Goal: Contribute content: Add original content to the website for others to see

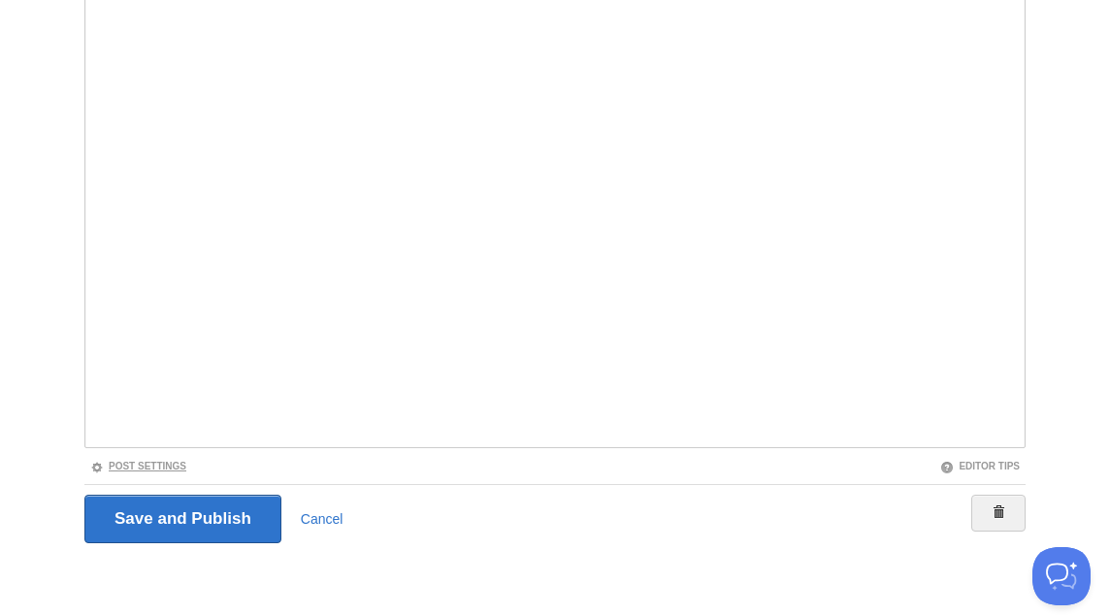
click at [163, 461] on link "Post Settings" at bounding box center [138, 466] width 96 height 11
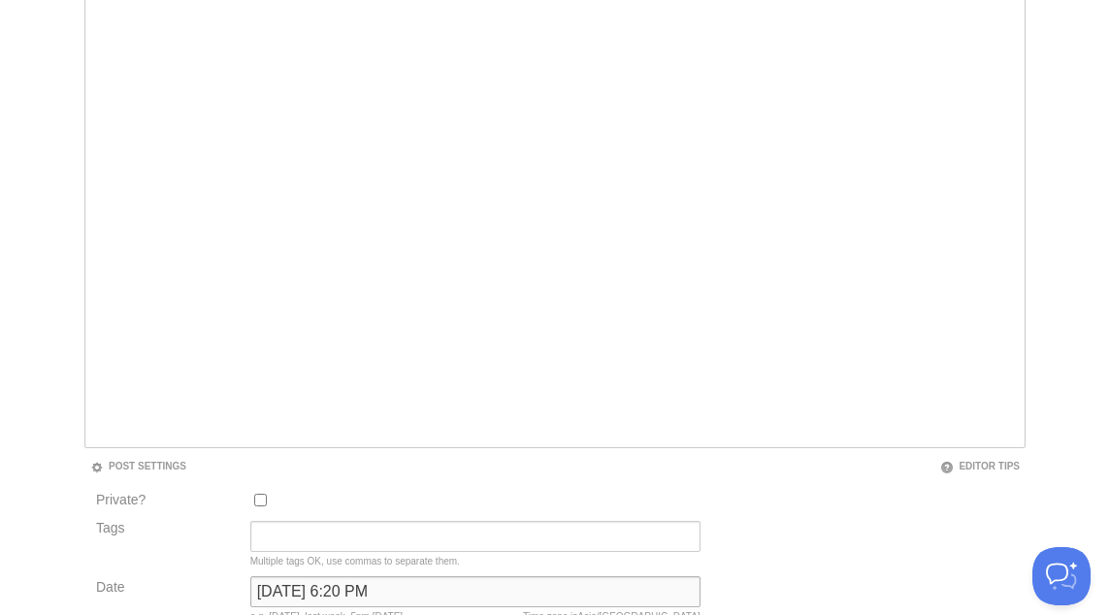
click at [342, 586] on input "[DATE] 6:20 PM" at bounding box center [475, 591] width 450 height 31
type input "b"
type input "m"
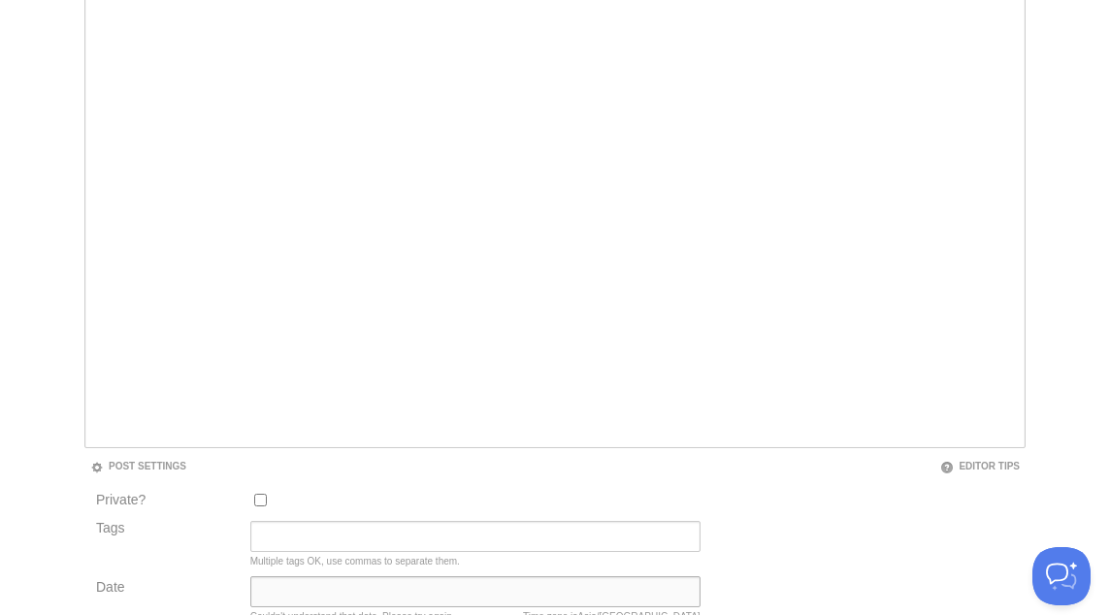
type input "o"
type input "b"
type input "now"
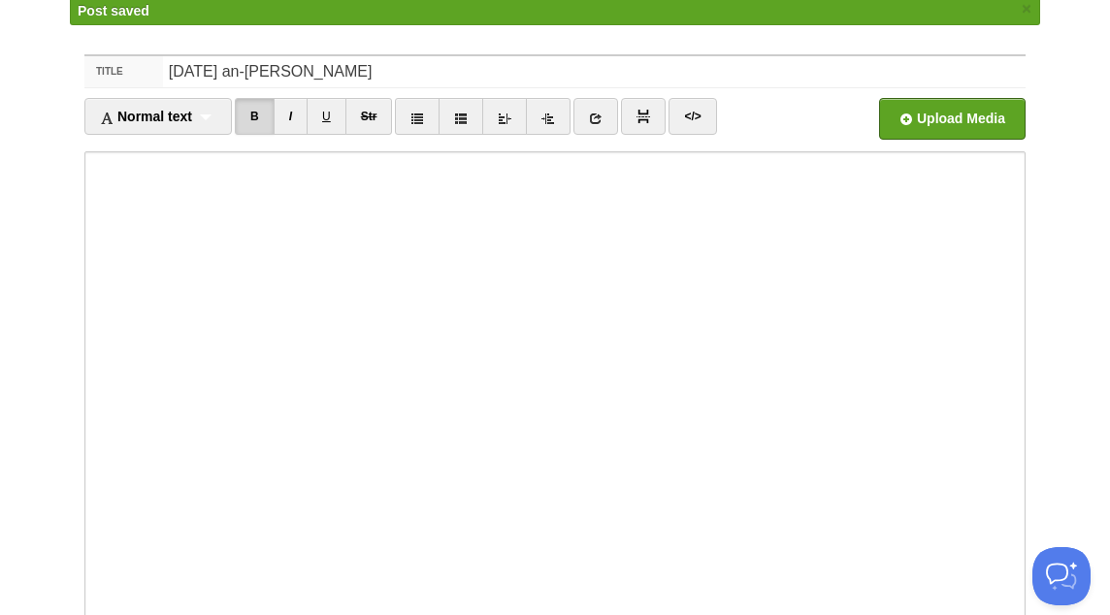
scroll to position [101, 0]
